Goal: Task Accomplishment & Management: Use online tool/utility

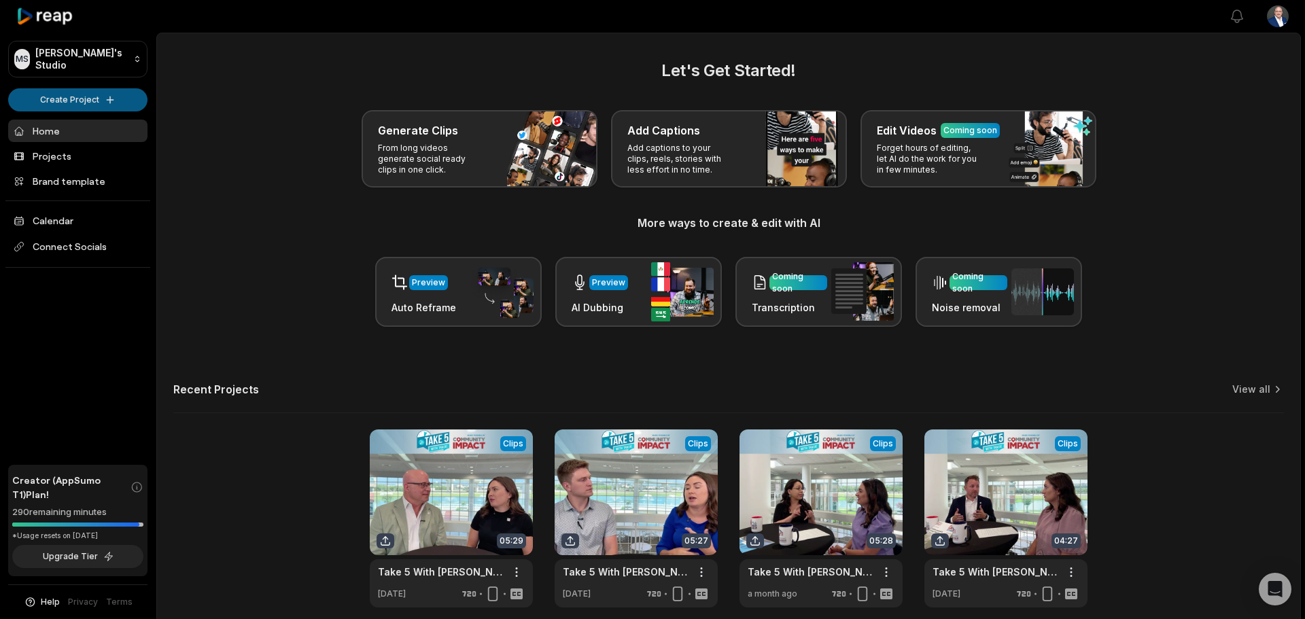
click at [58, 97] on html "MS [PERSON_NAME]'s Studio Create Project Home Projects Brand template Calendar …" at bounding box center [652, 309] width 1305 height 619
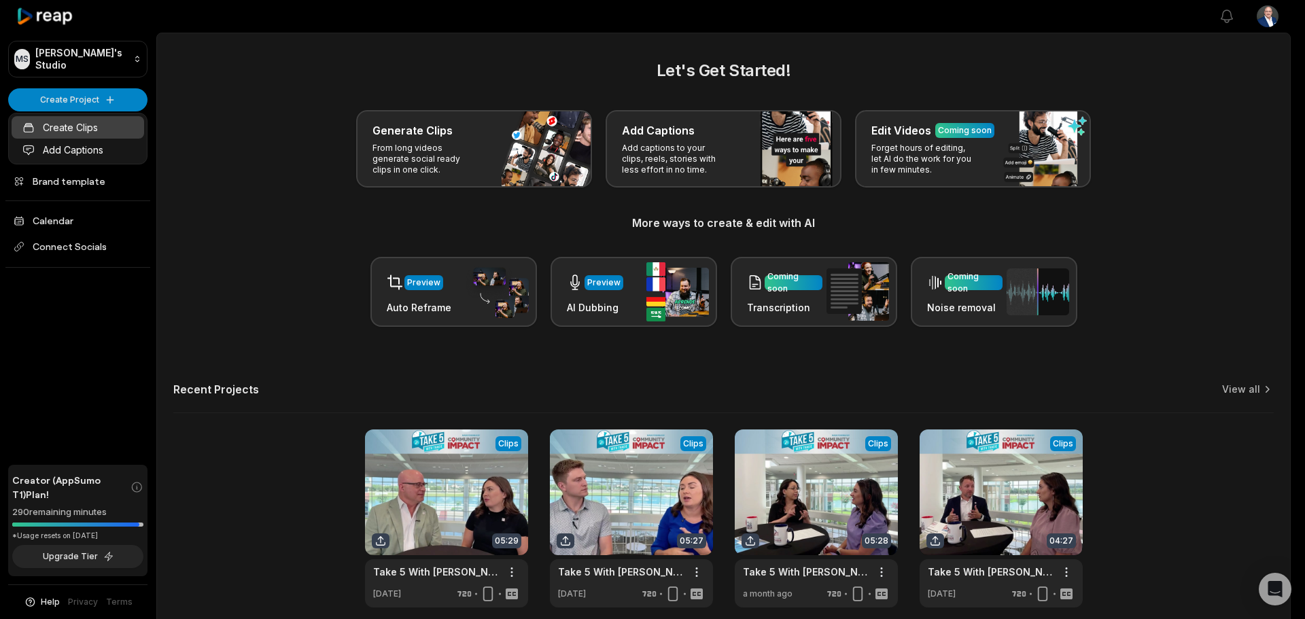
click at [73, 126] on link "Create Clips" at bounding box center [78, 127] width 133 height 22
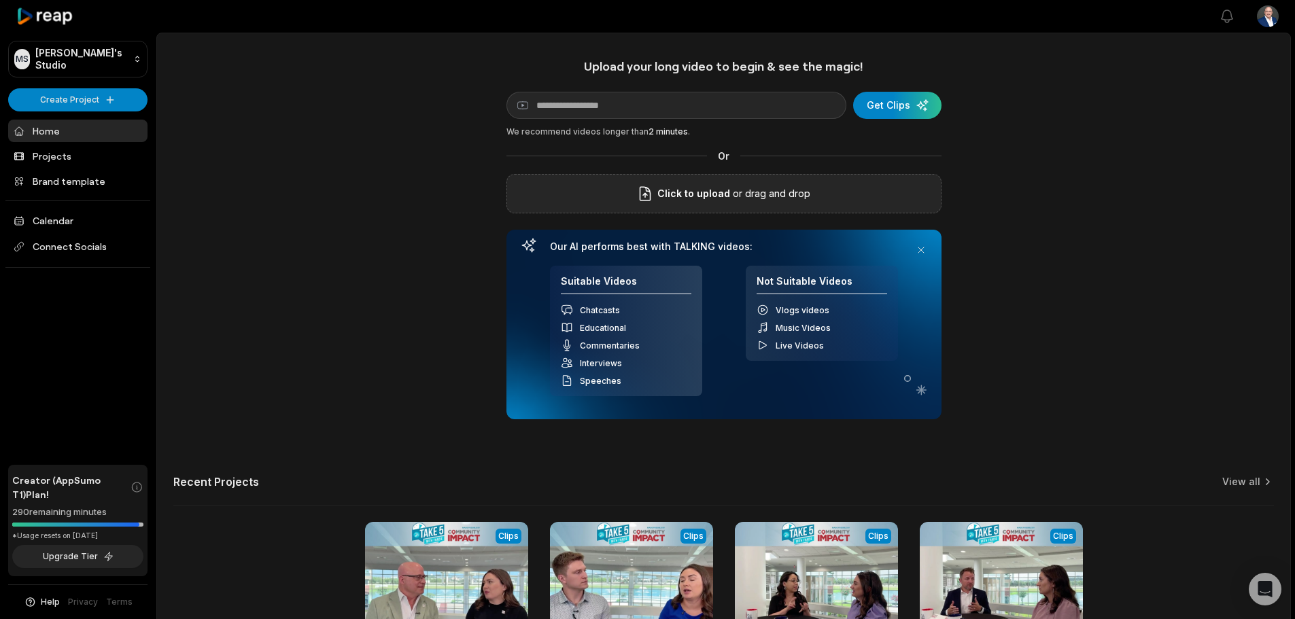
click at [727, 200] on span "Click to upload" at bounding box center [693, 194] width 73 height 16
click at [0, 0] on input "Click to upload" at bounding box center [0, 0] width 0 height 0
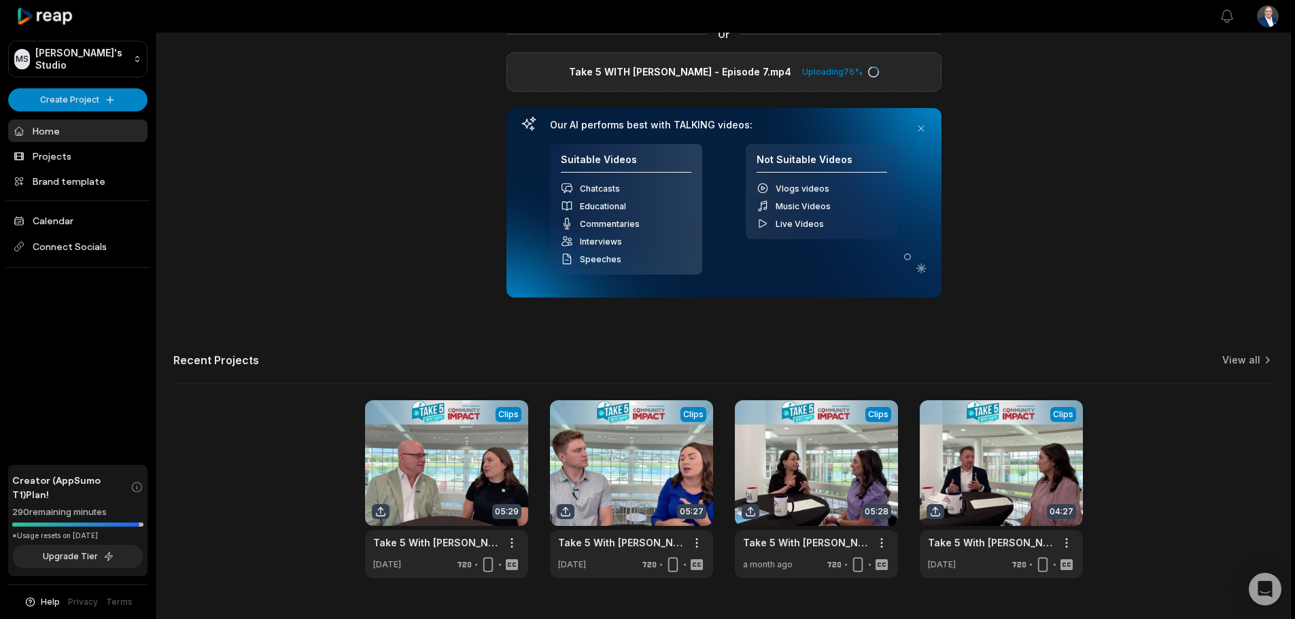
scroll to position [136, 0]
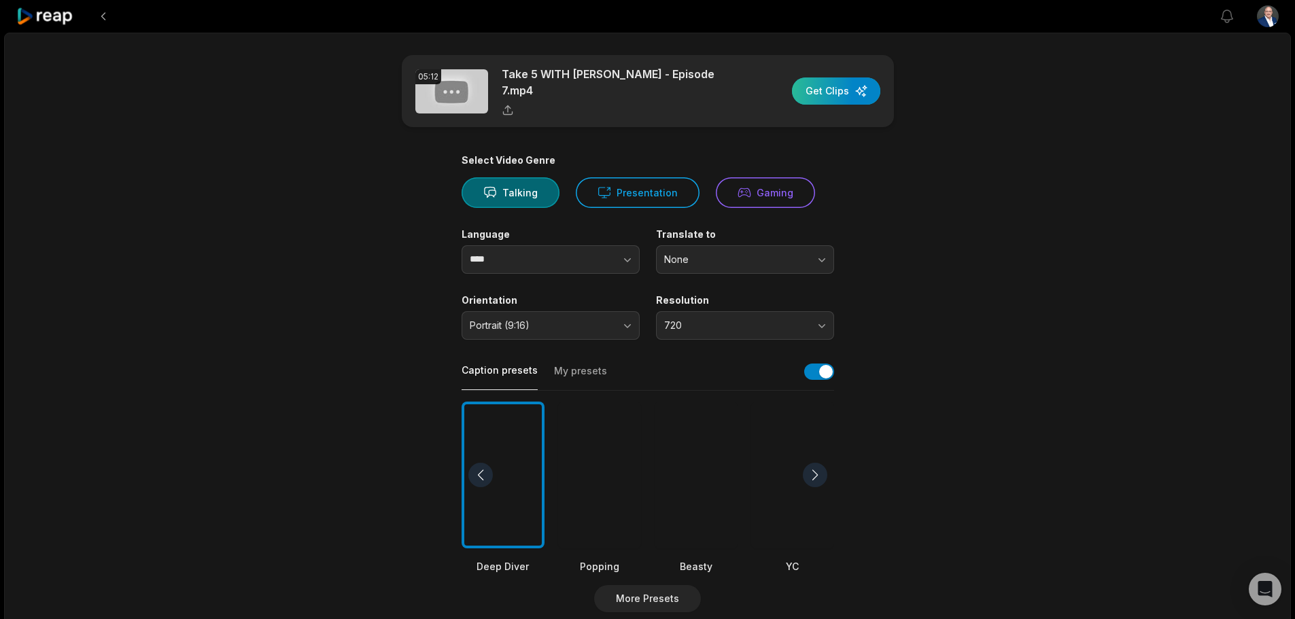
click at [833, 91] on div "button" at bounding box center [836, 90] width 88 height 27
